Goal: Information Seeking & Learning: Learn about a topic

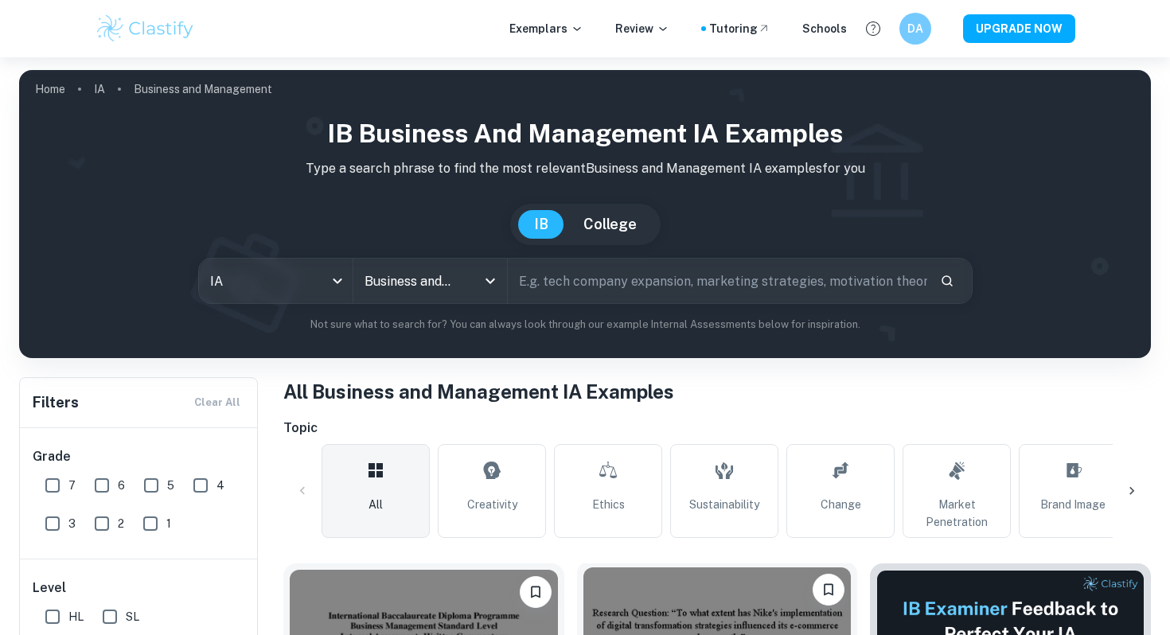
scroll to position [502, 0]
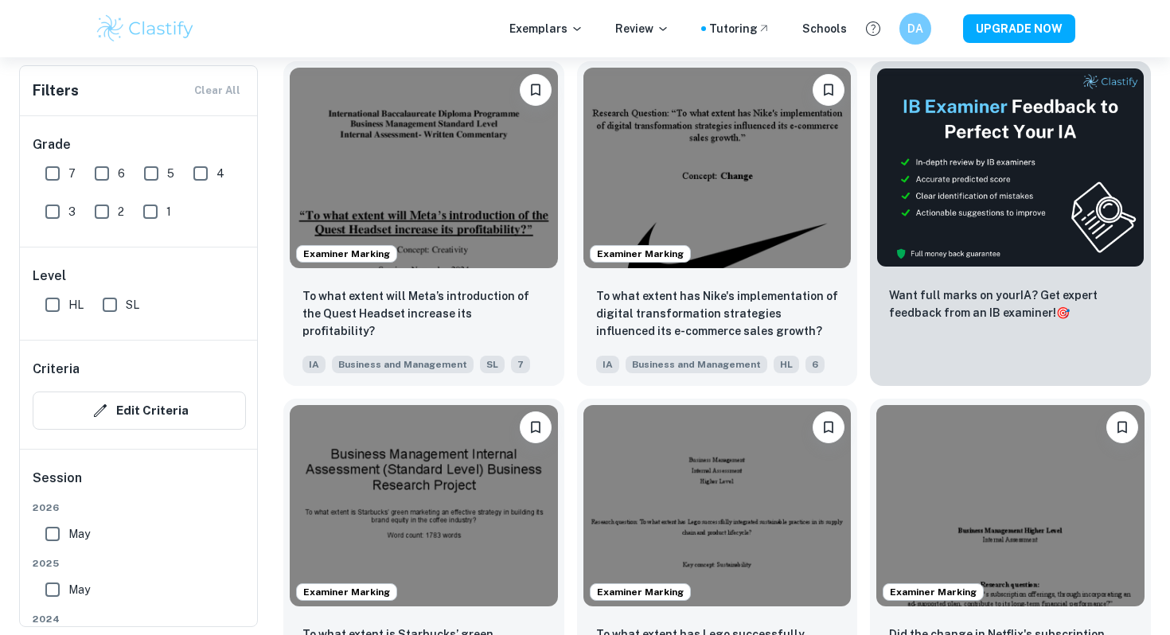
drag, startPoint x: 59, startPoint y: 302, endPoint x: 154, endPoint y: 305, distance: 95.5
click at [154, 306] on div "HL SL" at bounding box center [149, 301] width 220 height 38
click at [124, 309] on input "SL" at bounding box center [110, 305] width 32 height 32
checkbox input "true"
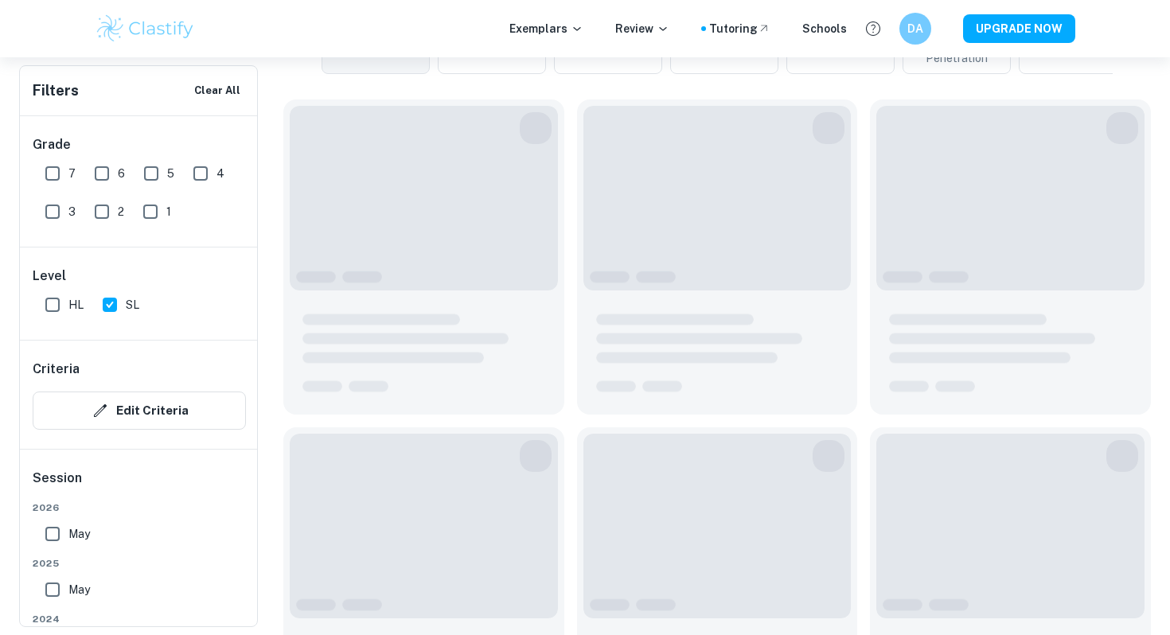
scroll to position [540, 0]
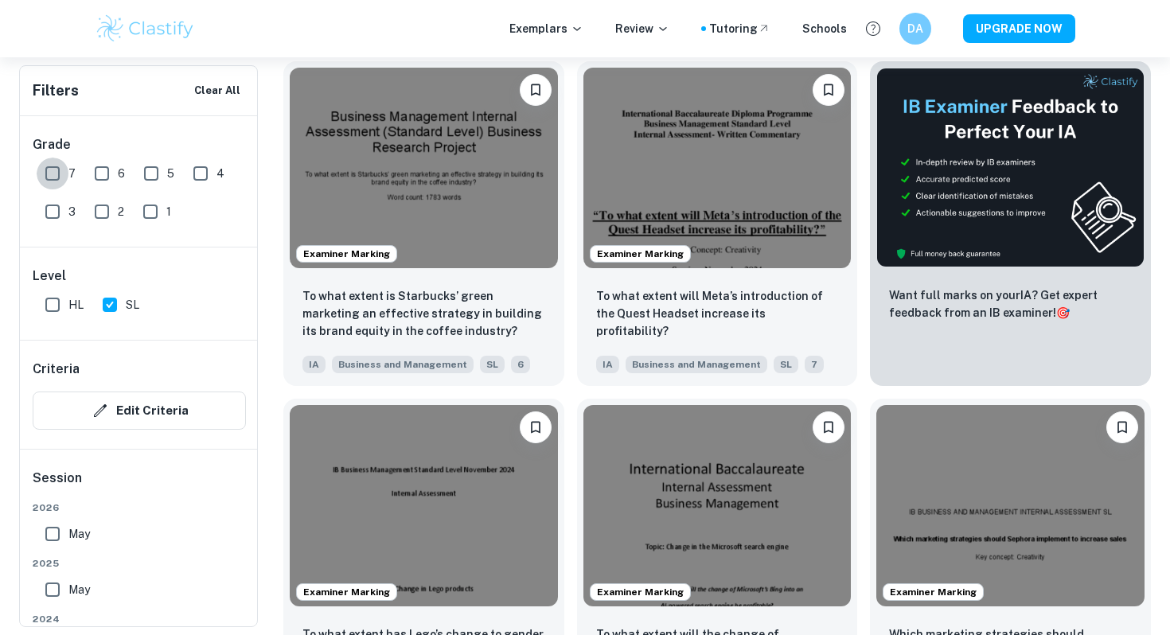
click at [50, 169] on input "7" at bounding box center [53, 174] width 32 height 32
checkbox input "true"
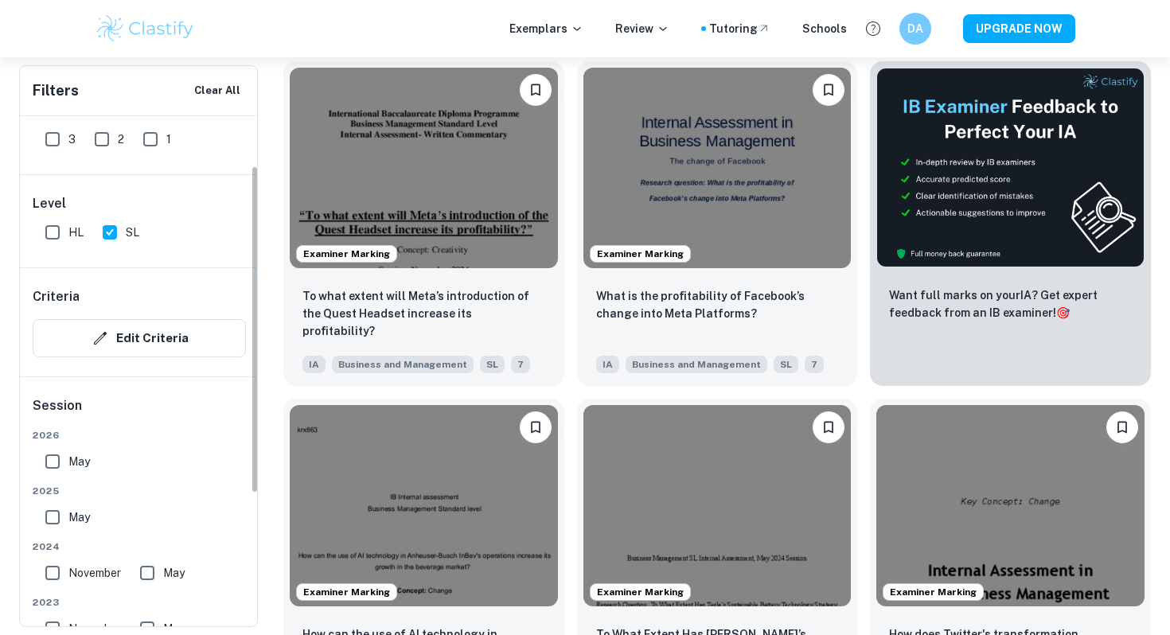
scroll to position [77, 0]
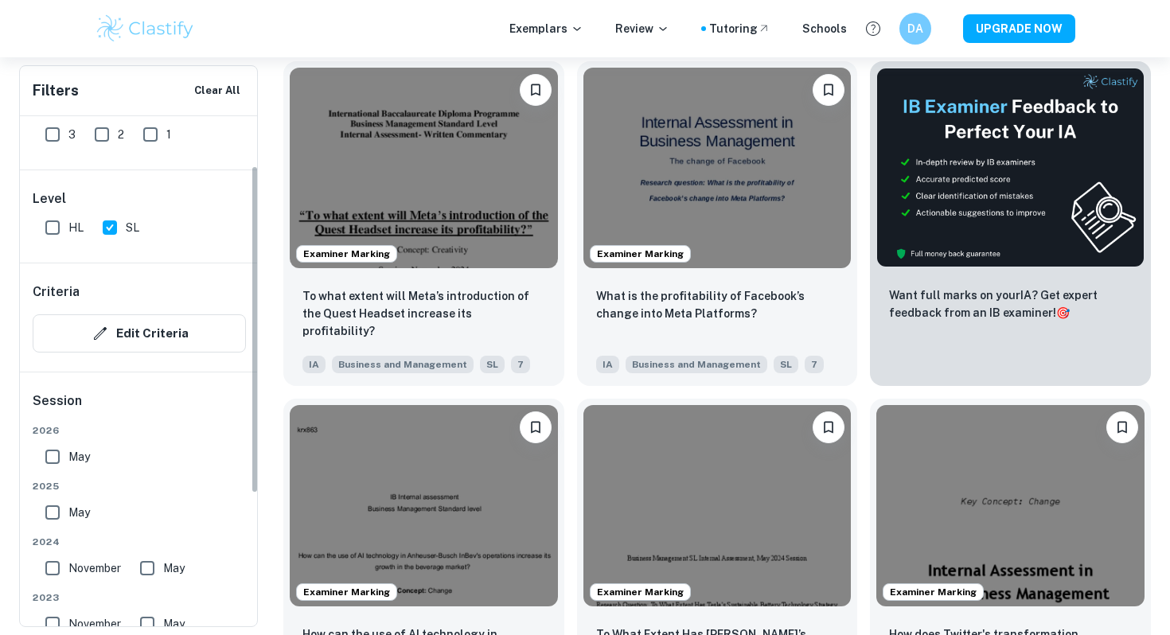
click at [50, 457] on input "May" at bounding box center [53, 457] width 32 height 32
checkbox input "true"
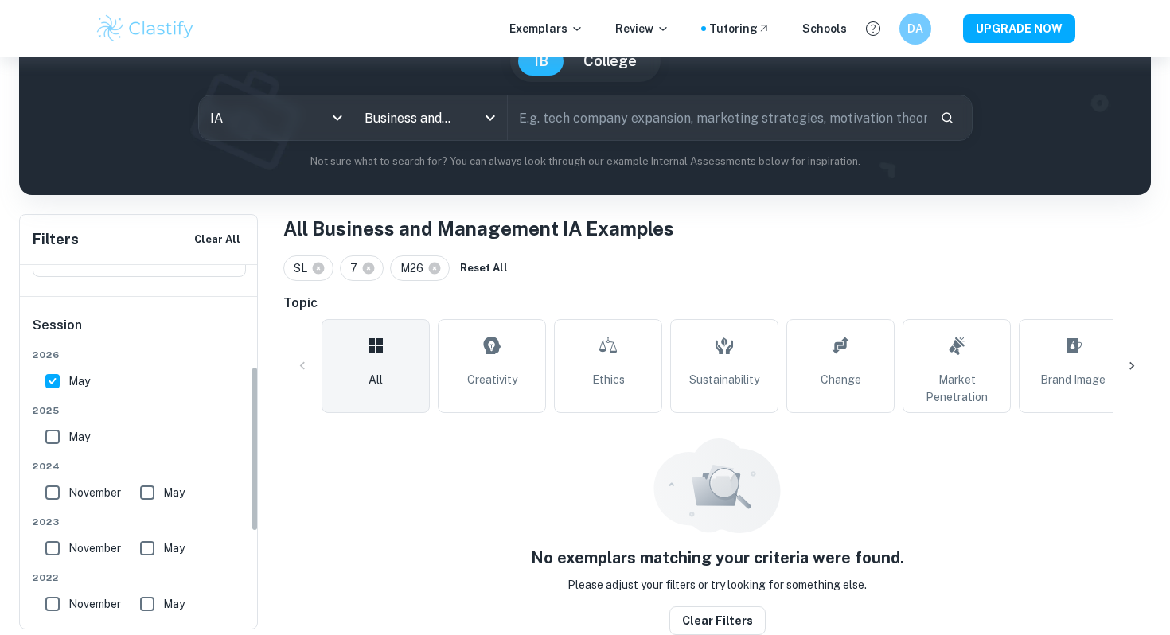
scroll to position [383, 0]
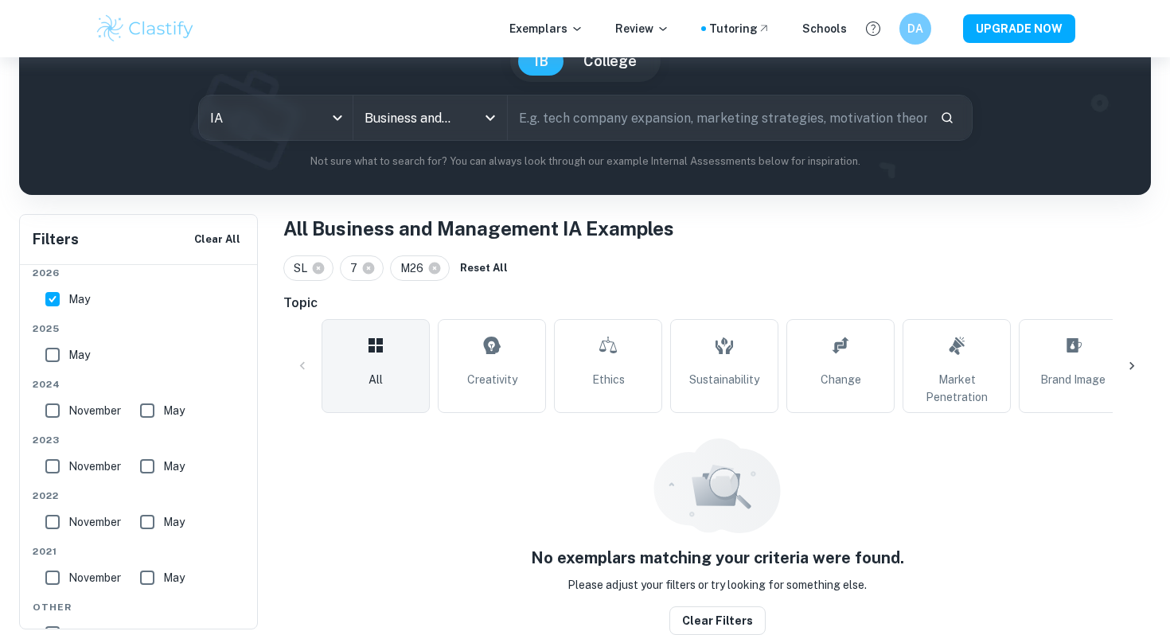
click at [54, 352] on input "May" at bounding box center [53, 355] width 32 height 32
checkbox input "true"
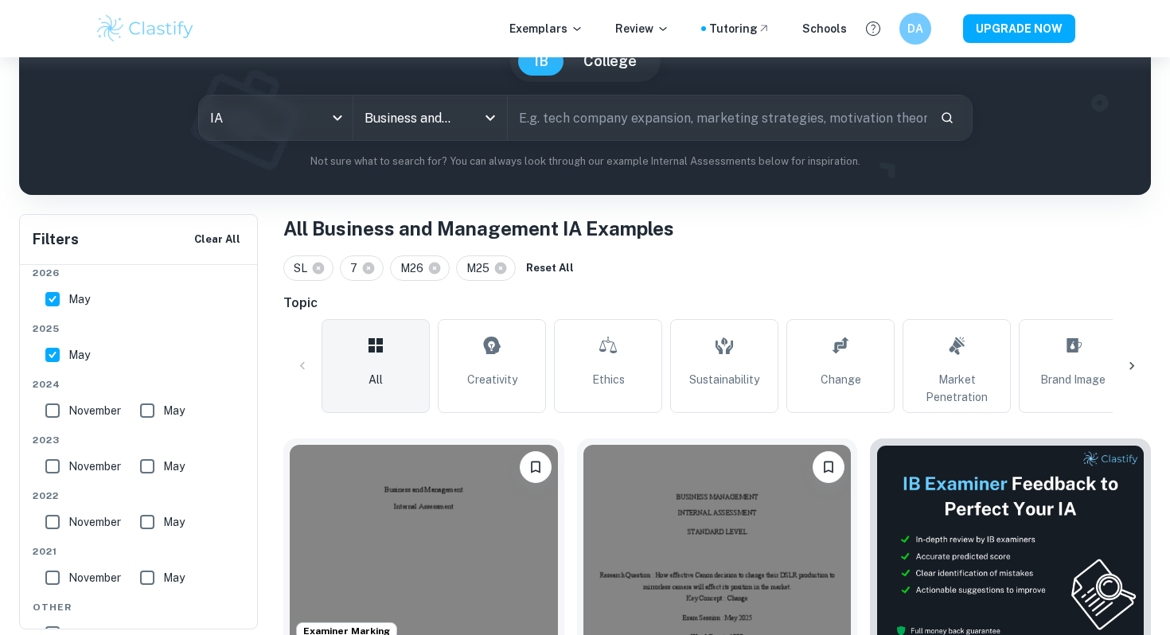
click at [53, 294] on input "May" at bounding box center [53, 299] width 32 height 32
checkbox input "false"
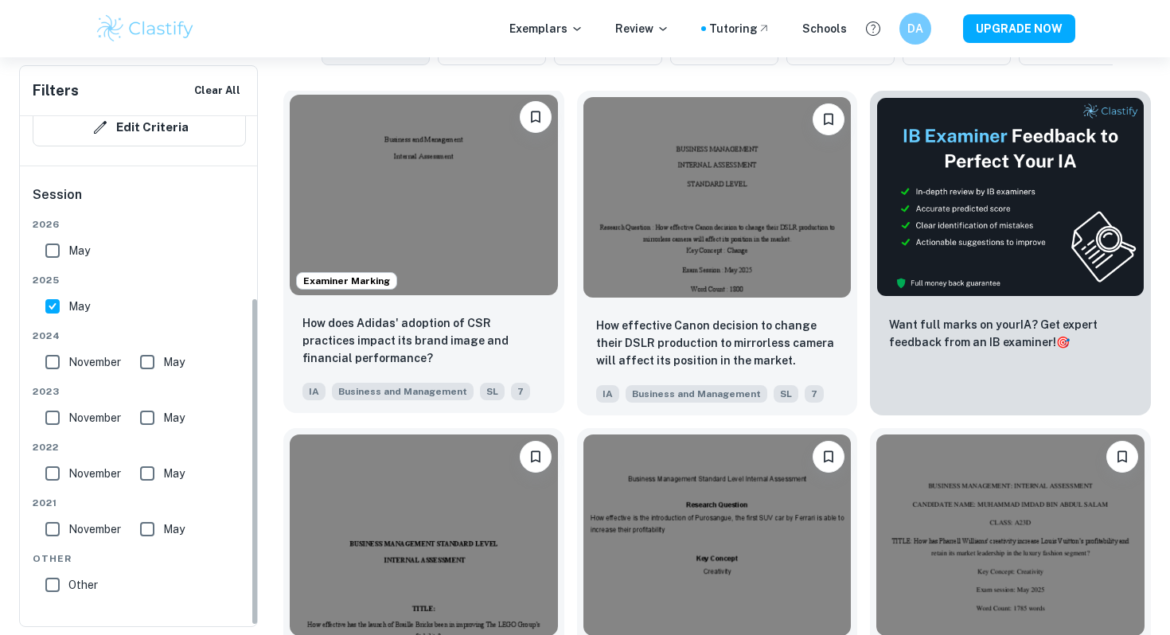
scroll to position [513, 0]
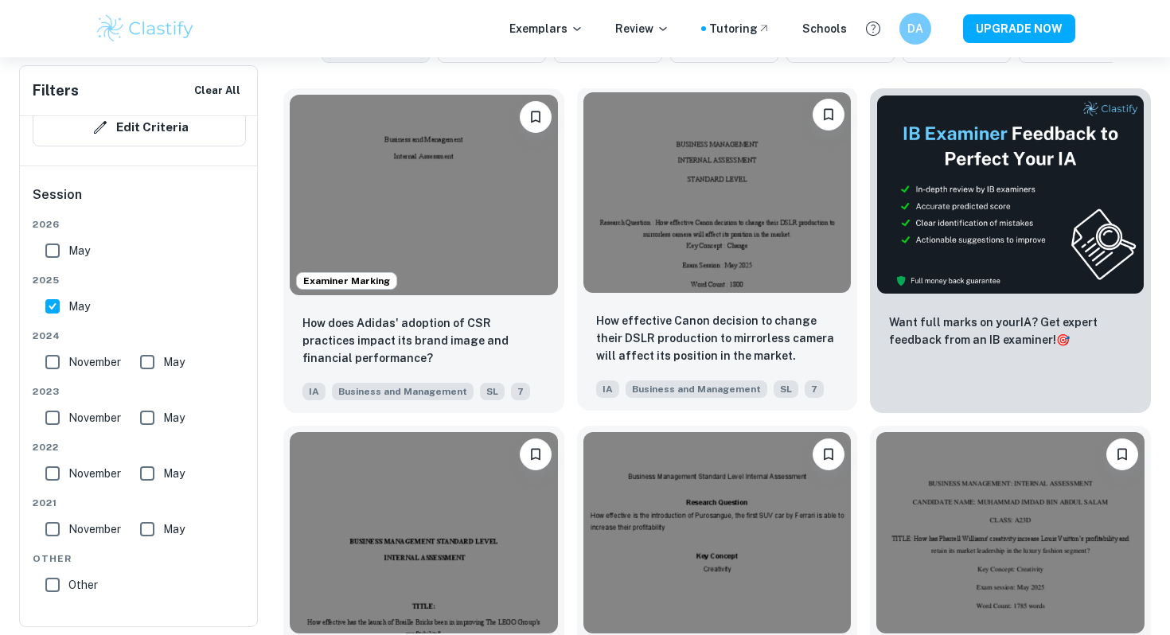
click at [700, 252] on img at bounding box center [717, 192] width 268 height 200
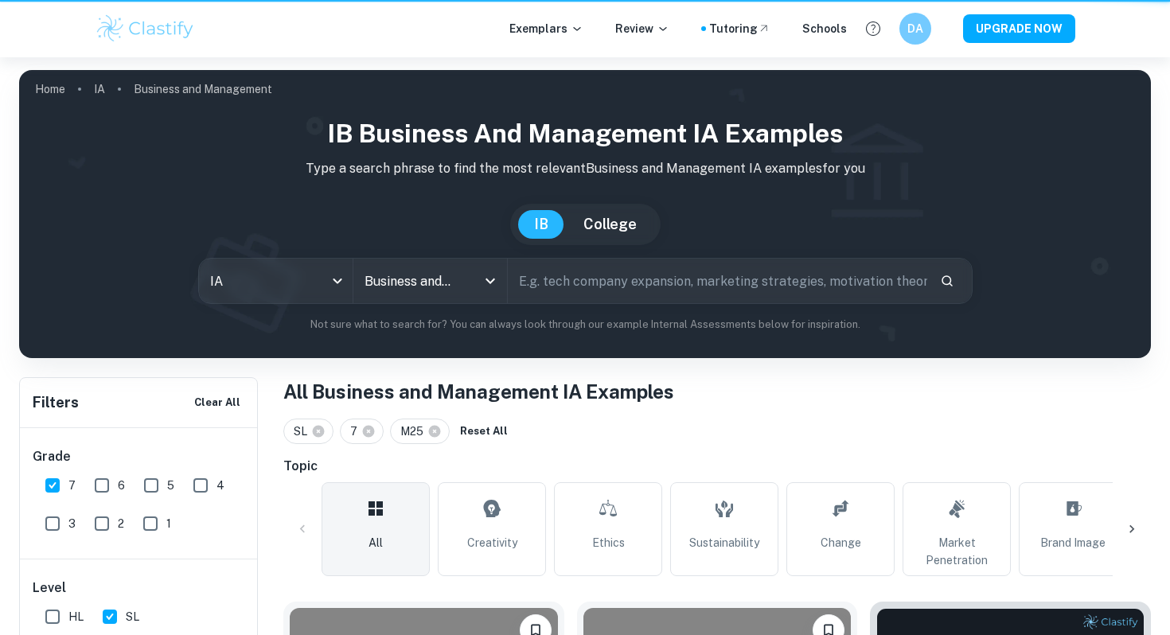
scroll to position [513, 0]
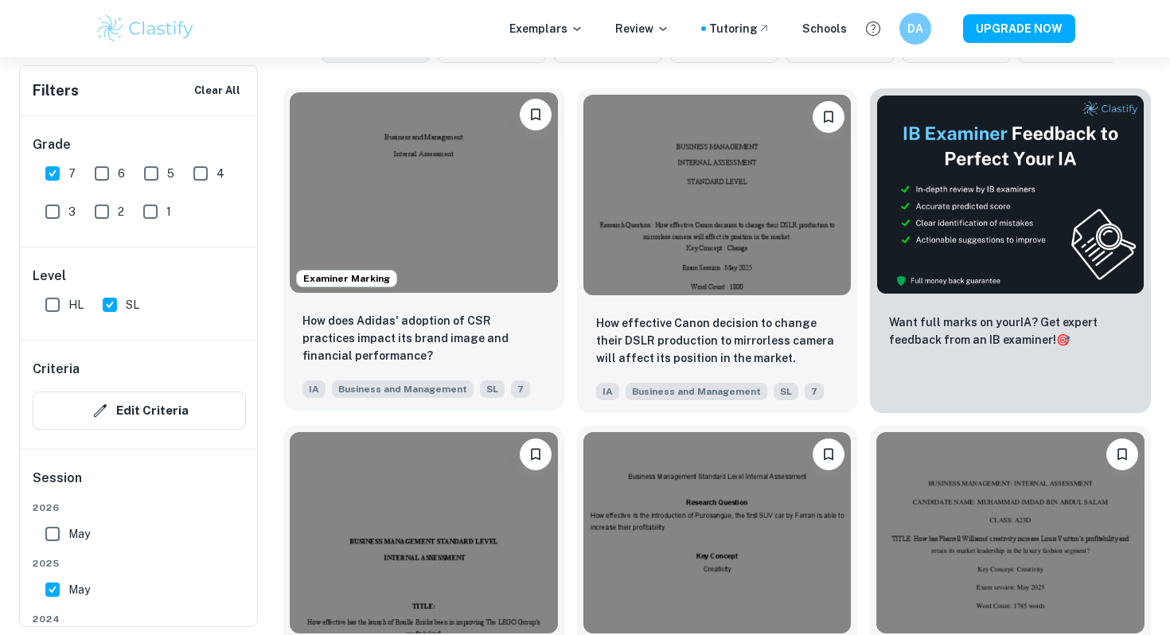
click at [493, 242] on img at bounding box center [424, 192] width 268 height 200
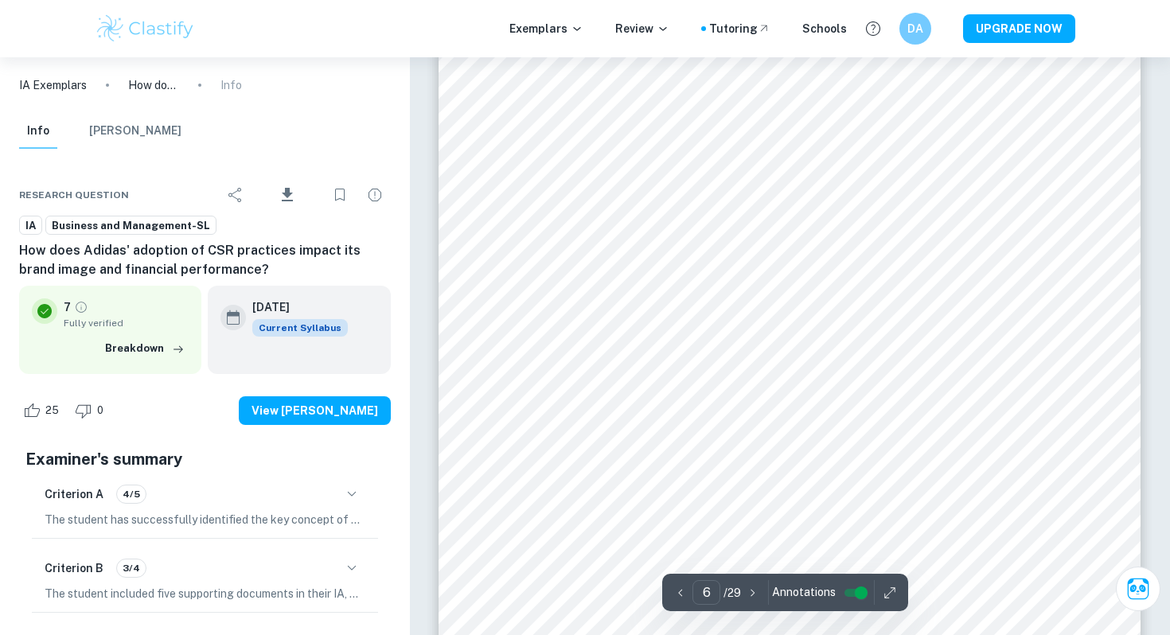
scroll to position [5098, 0]
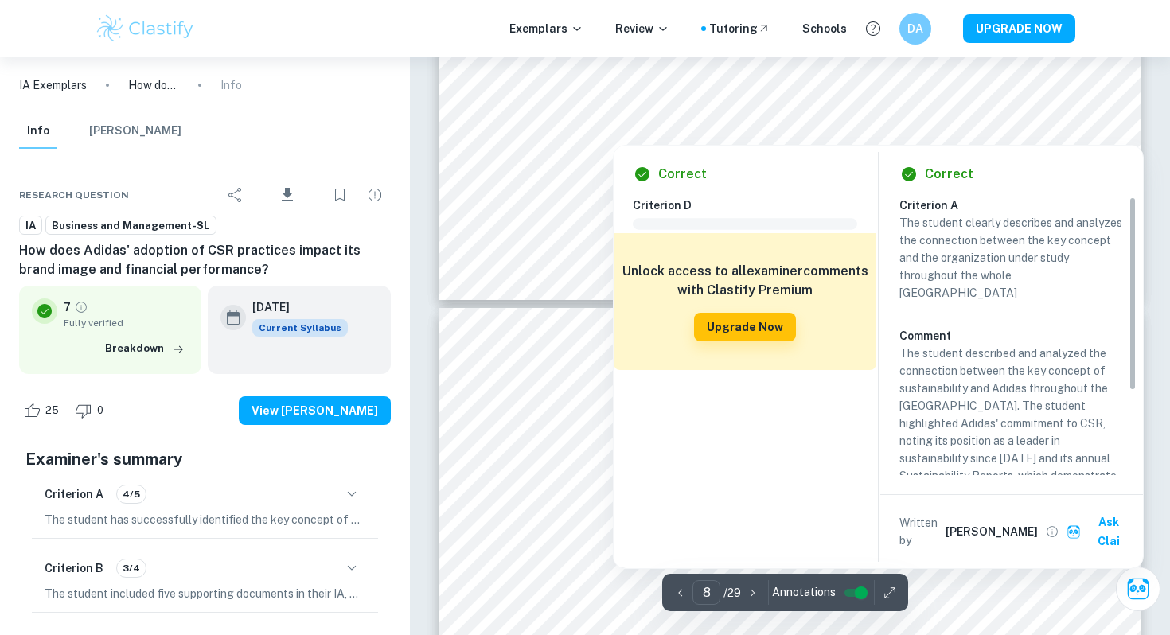
type input "7"
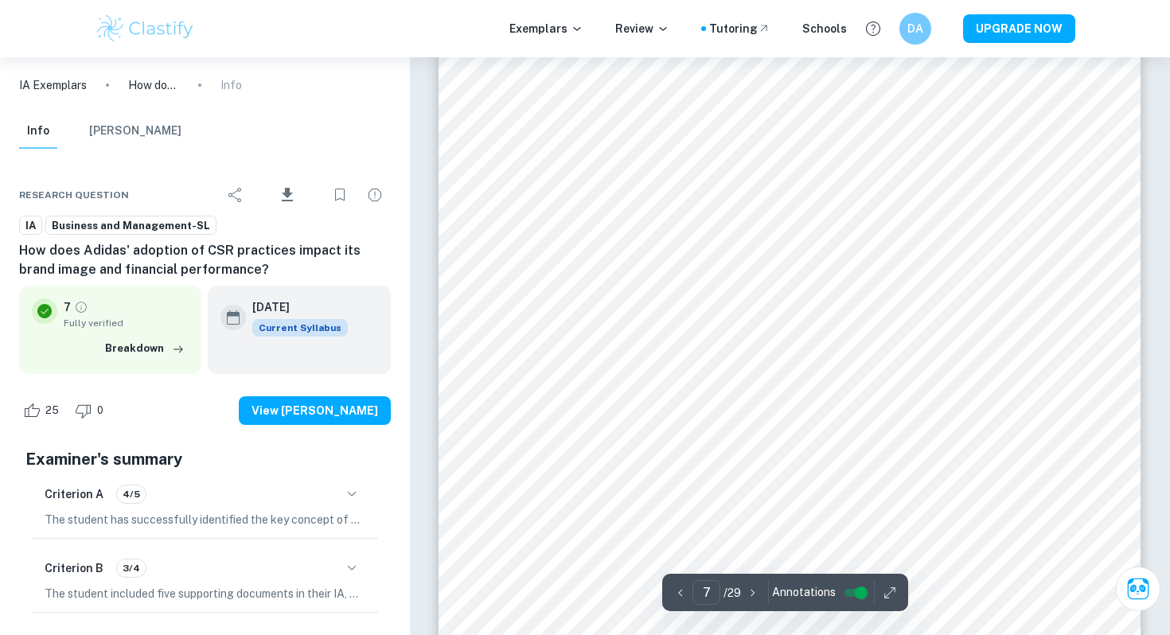
scroll to position [6444, 0]
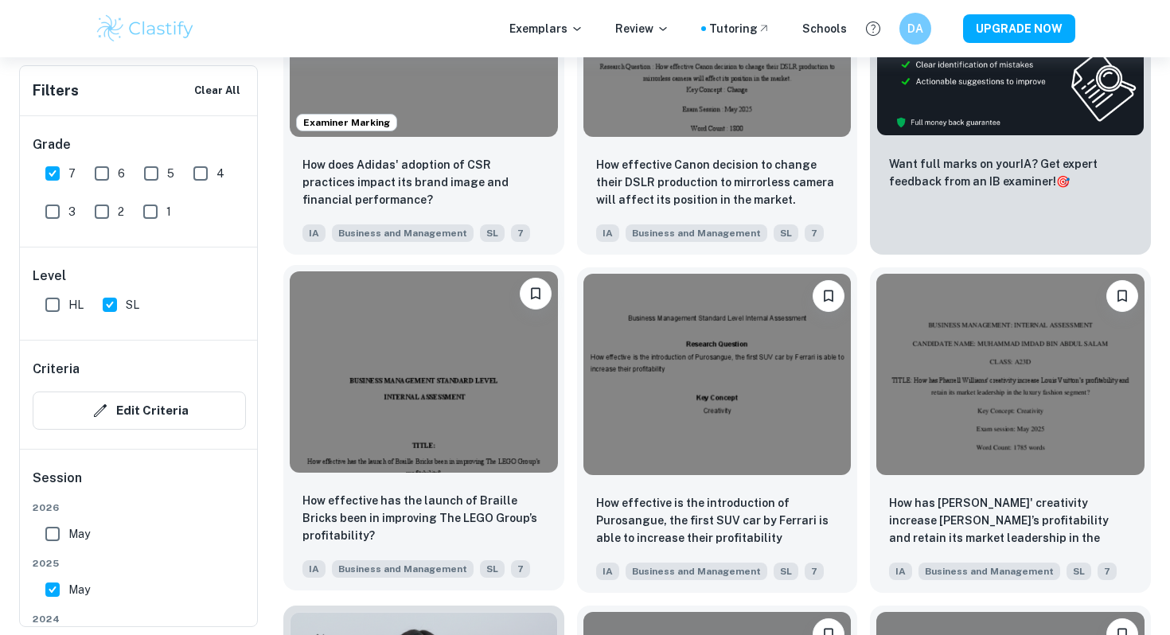
scroll to position [672, 0]
drag, startPoint x: 500, startPoint y: 418, endPoint x: 897, endPoint y: 612, distance: 441.6
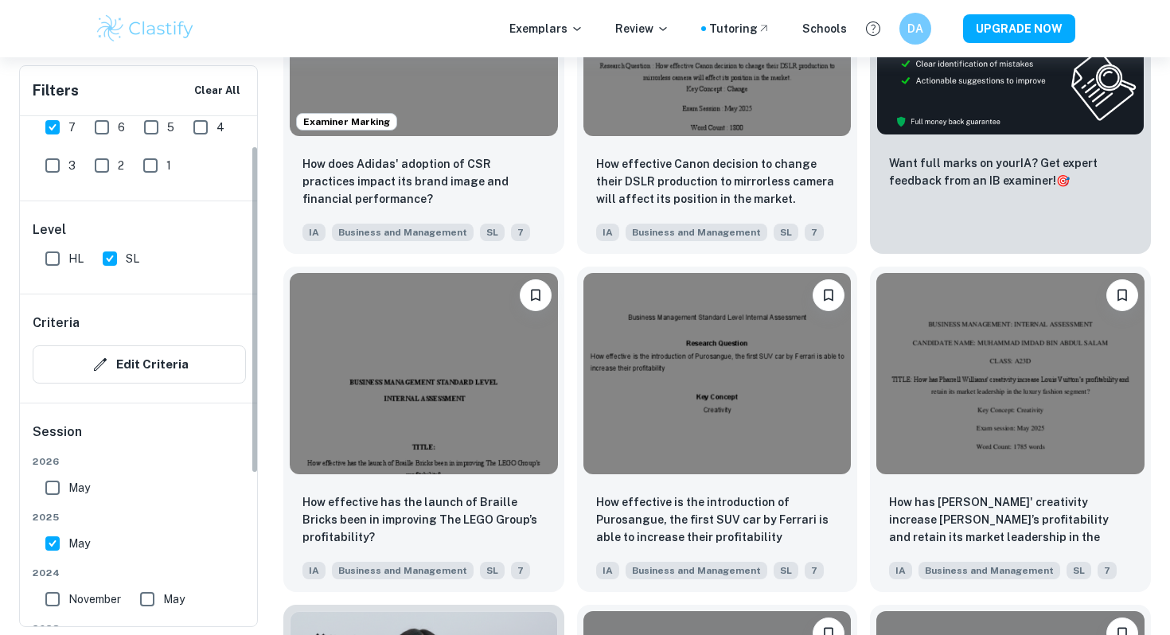
scroll to position [39, 0]
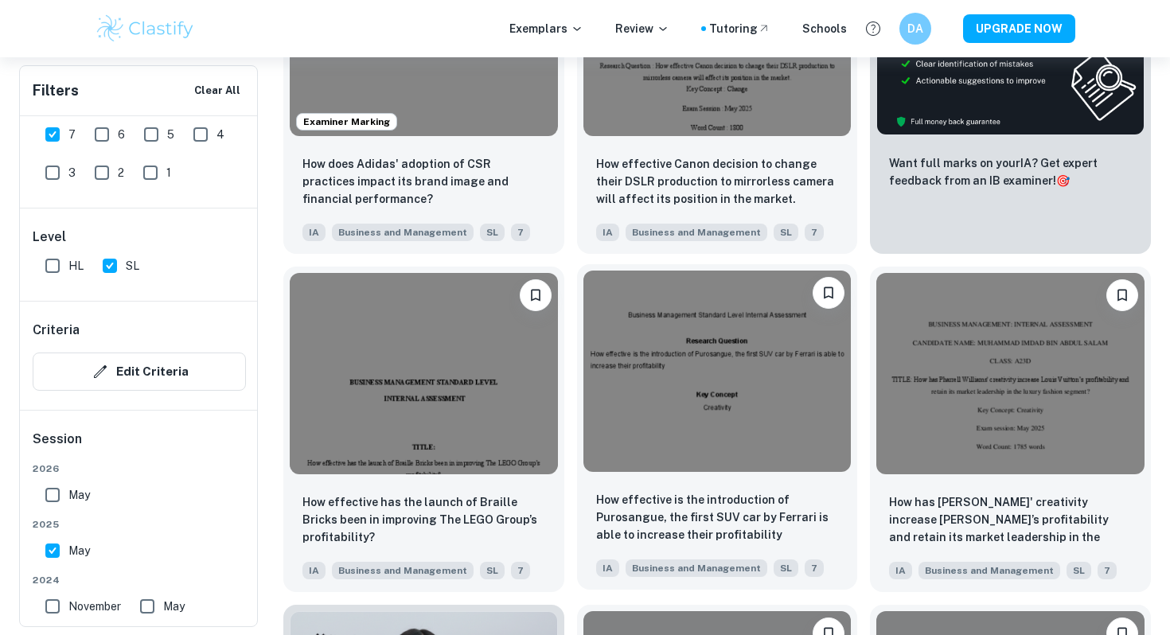
click at [693, 431] on img at bounding box center [717, 371] width 268 height 200
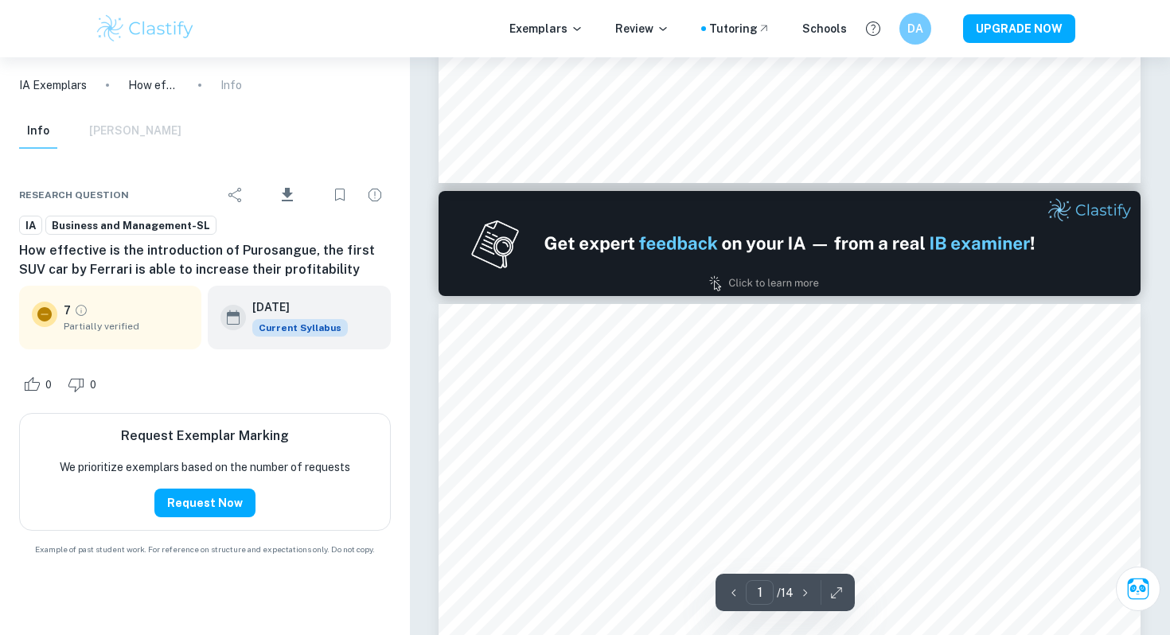
type input "2"
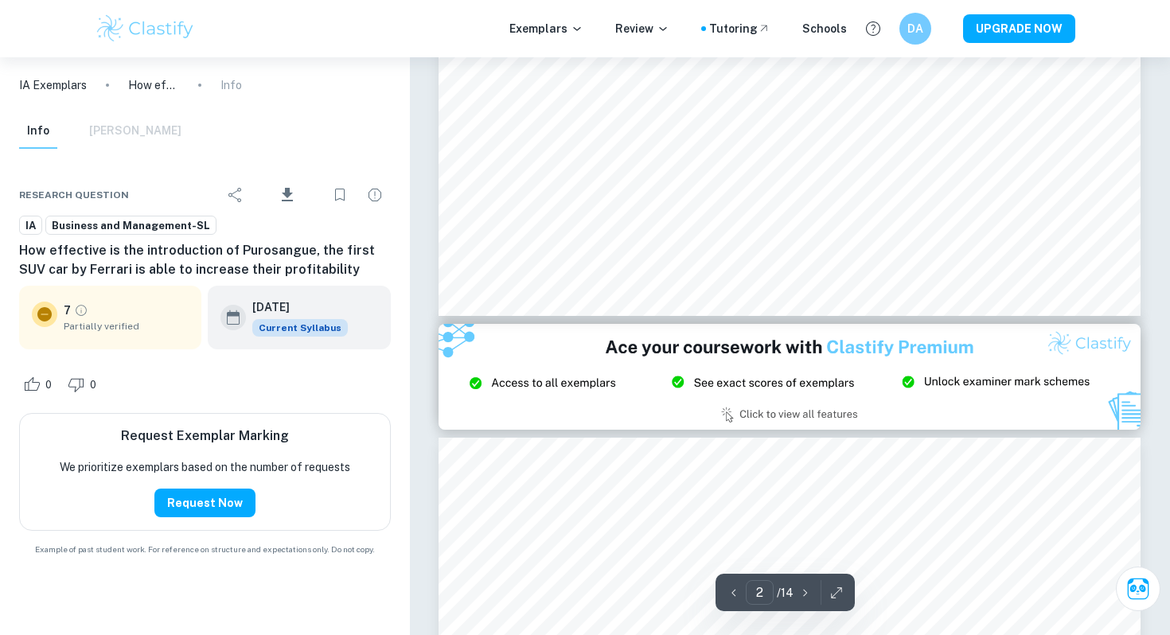
scroll to position [1977, 0]
